Goal: Task Accomplishment & Management: Manage account settings

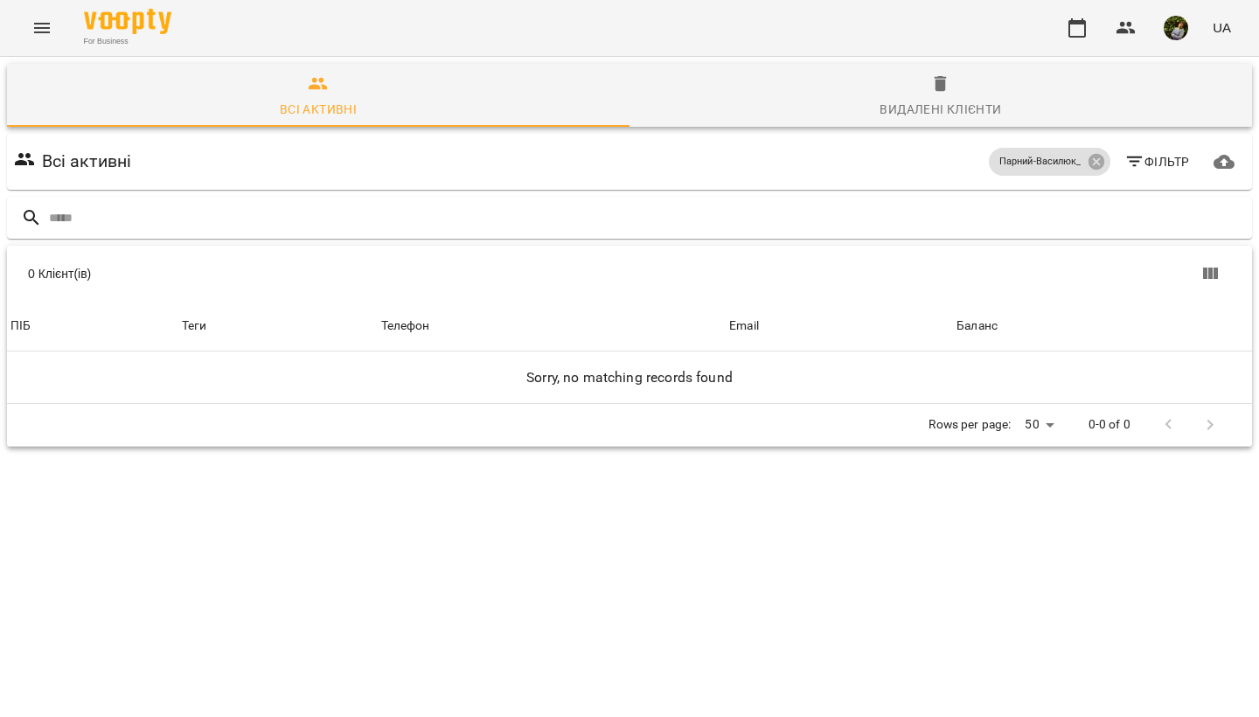
click at [45, 26] on icon "Menu" at bounding box center [41, 27] width 21 height 21
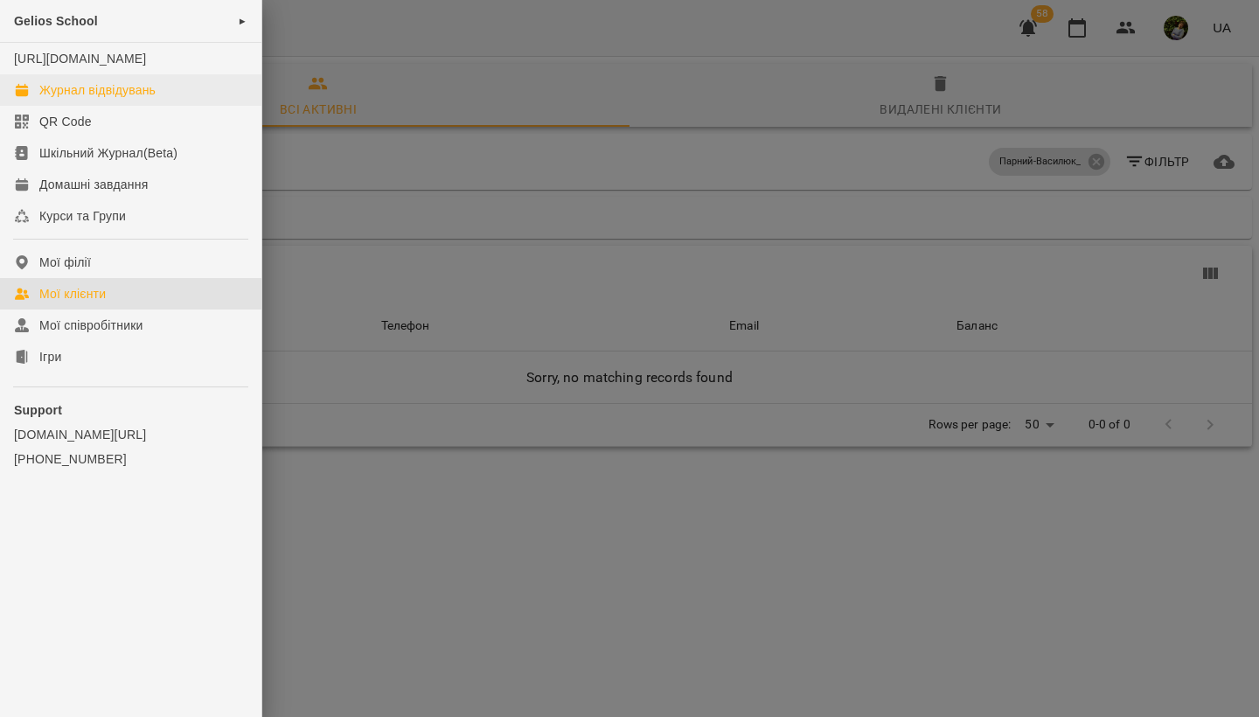
click at [59, 99] on div "Журнал відвідувань" at bounding box center [97, 89] width 116 height 17
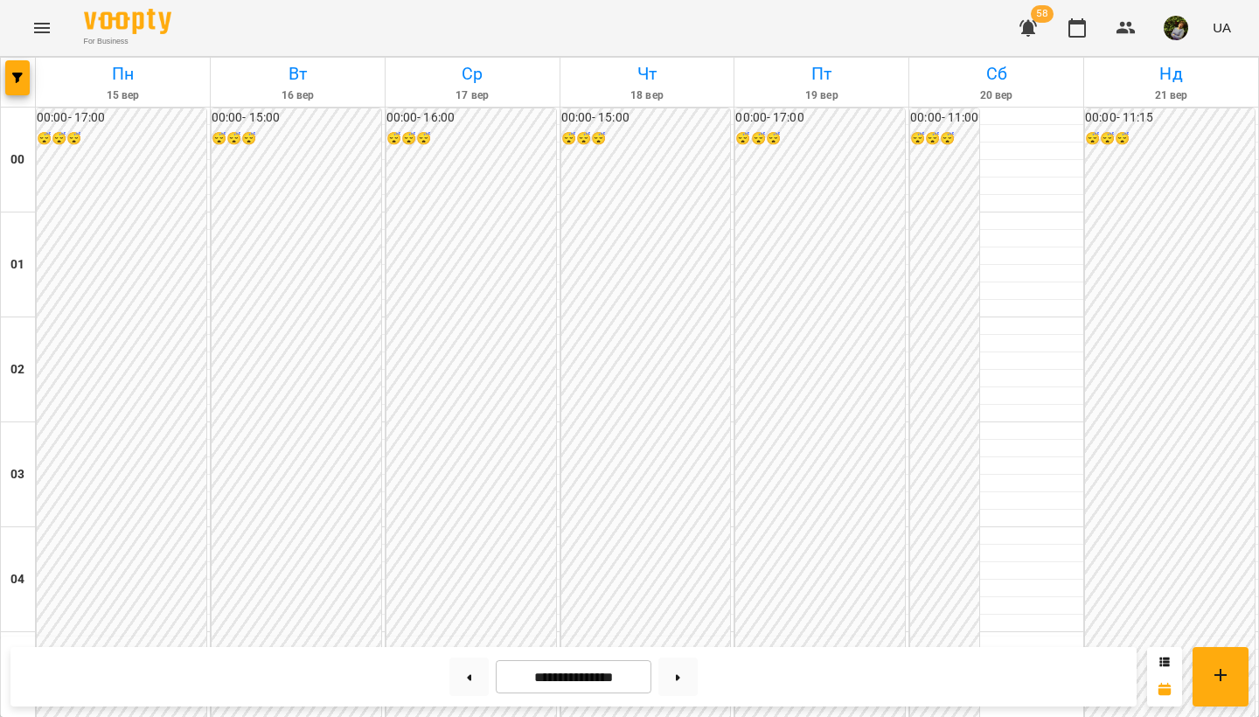
scroll to position [1794, 0]
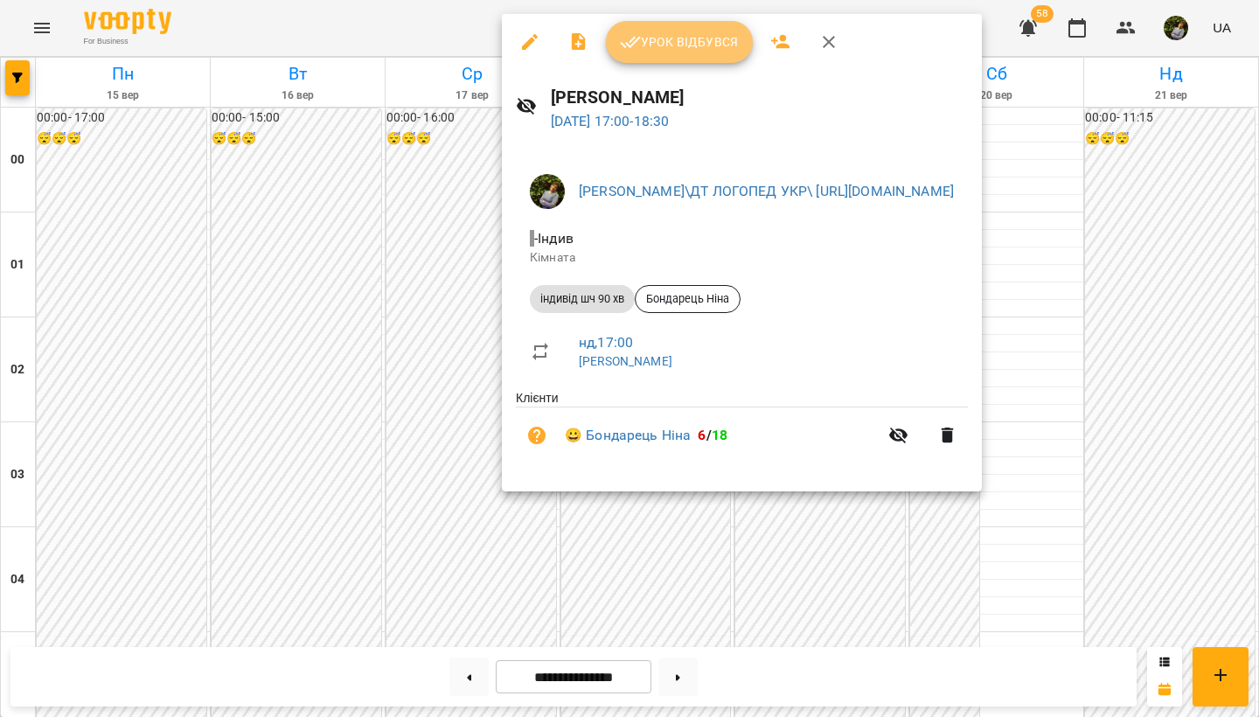
click at [676, 50] on span "Урок відбувся" at bounding box center [679, 41] width 119 height 21
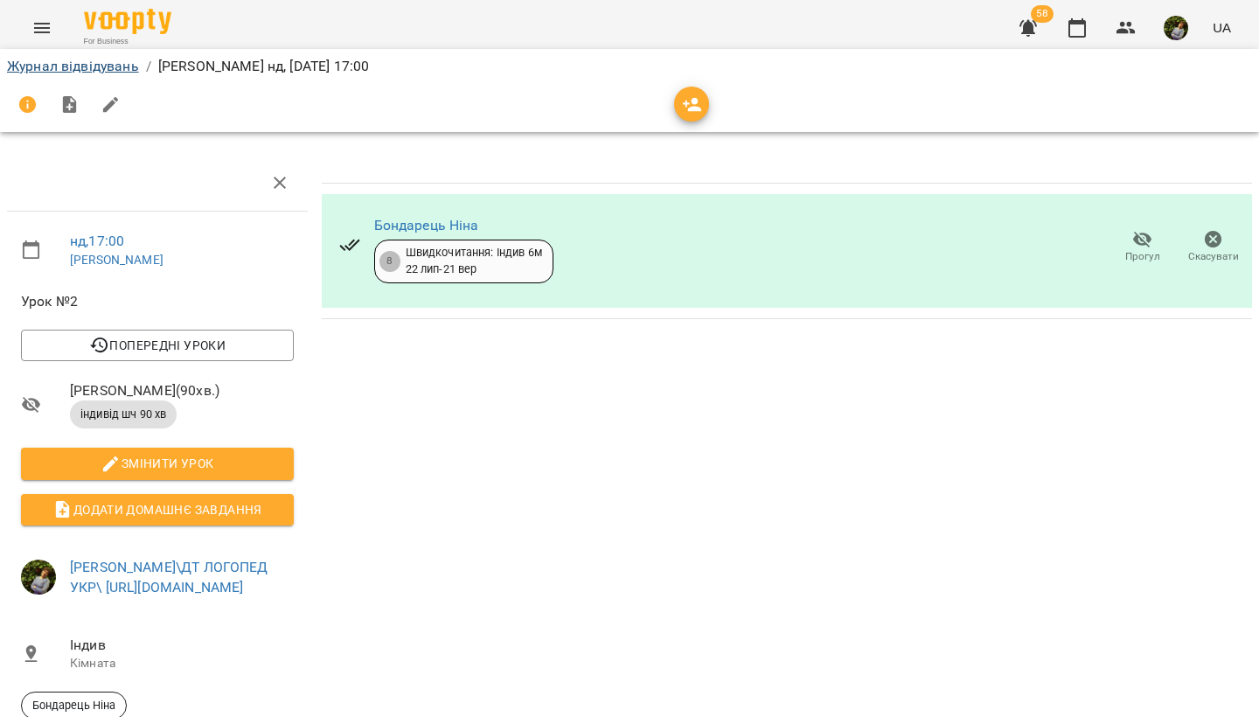
click at [45, 66] on link "Журнал відвідувань" at bounding box center [73, 66] width 132 height 17
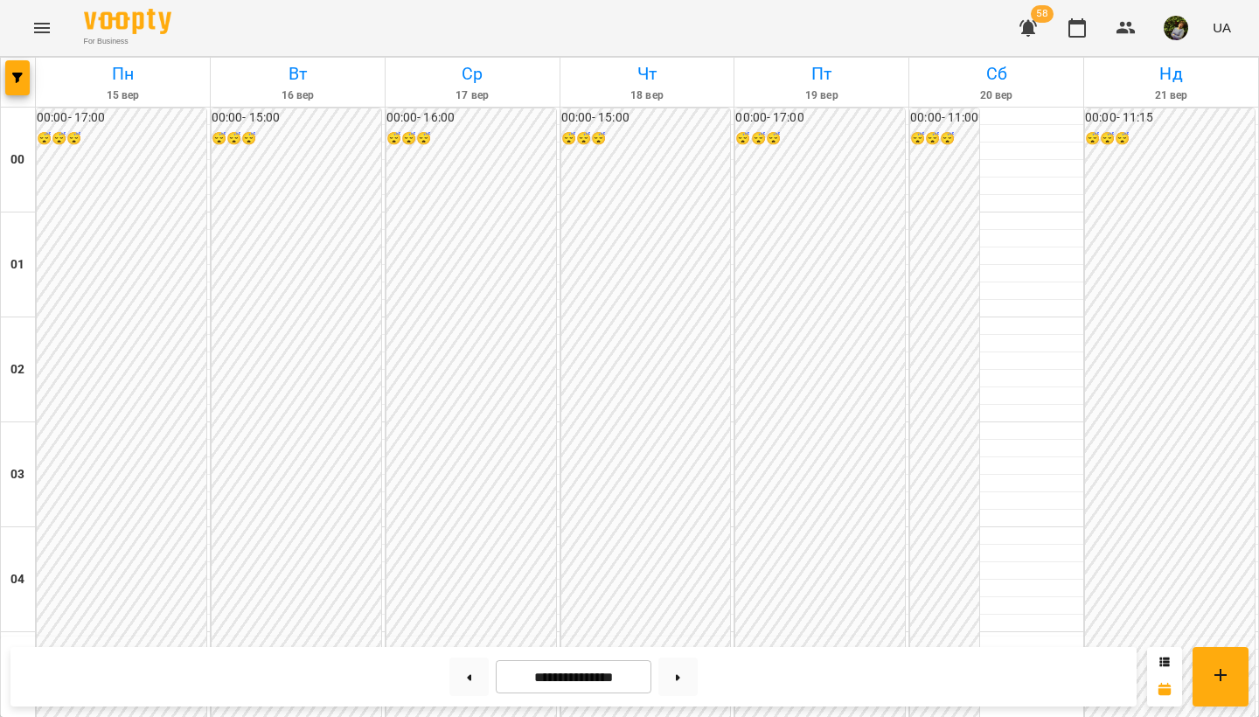
scroll to position [1746, 0]
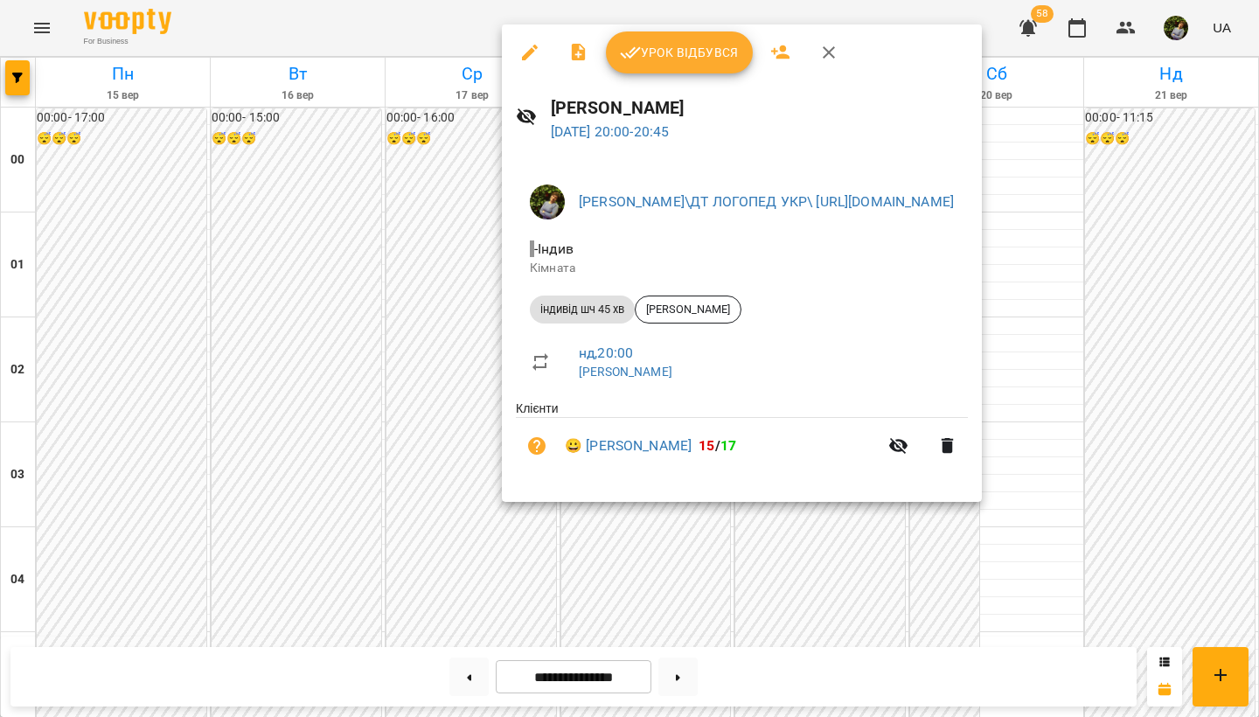
click at [419, 373] on div at bounding box center [629, 358] width 1259 height 717
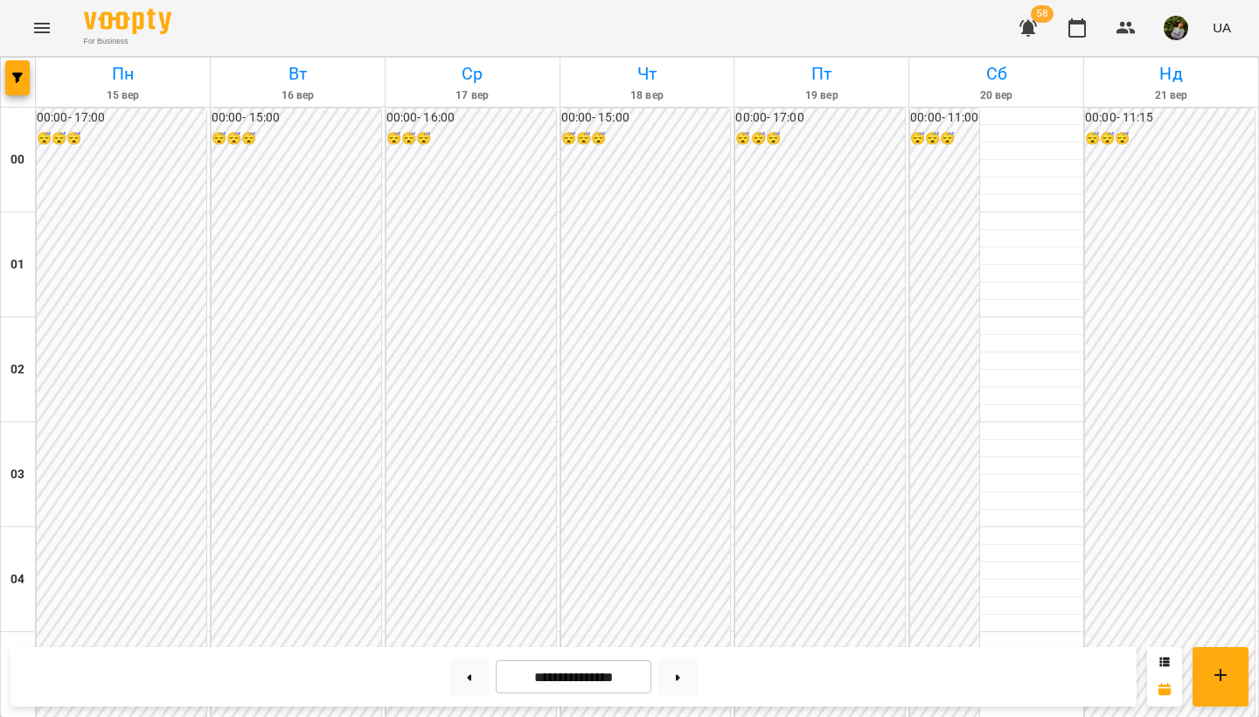
scroll to position [1280, 0]
